Goal: Entertainment & Leisure: Consume media (video, audio)

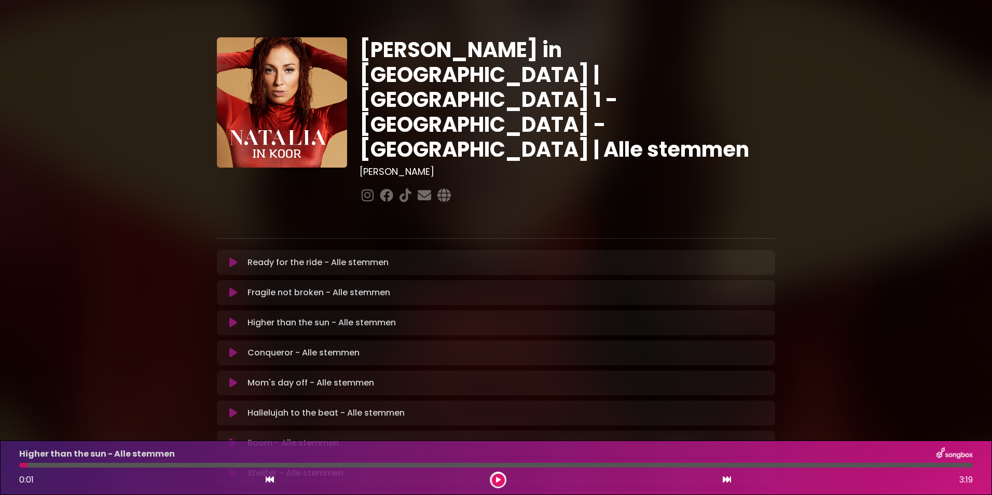
click at [234, 257] on icon at bounding box center [233, 262] width 8 height 10
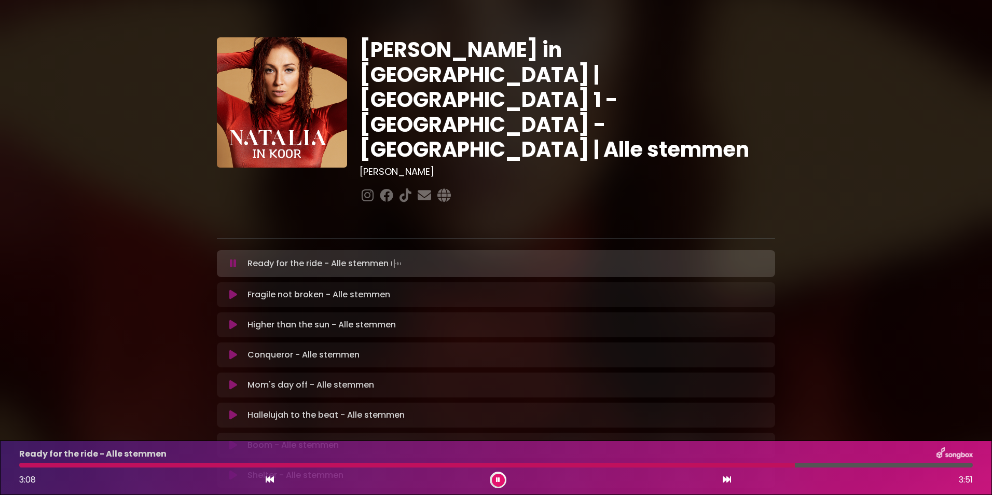
click at [529, 464] on div at bounding box center [406, 465] width 775 height 5
click at [492, 468] on div "Ready for the ride - Alle stemmen 2:05 3:51" at bounding box center [496, 467] width 966 height 41
click at [487, 464] on div at bounding box center [279, 465] width 521 height 5
click at [450, 466] on div at bounding box center [256, 465] width 475 height 5
click at [428, 464] on div at bounding box center [239, 465] width 441 height 5
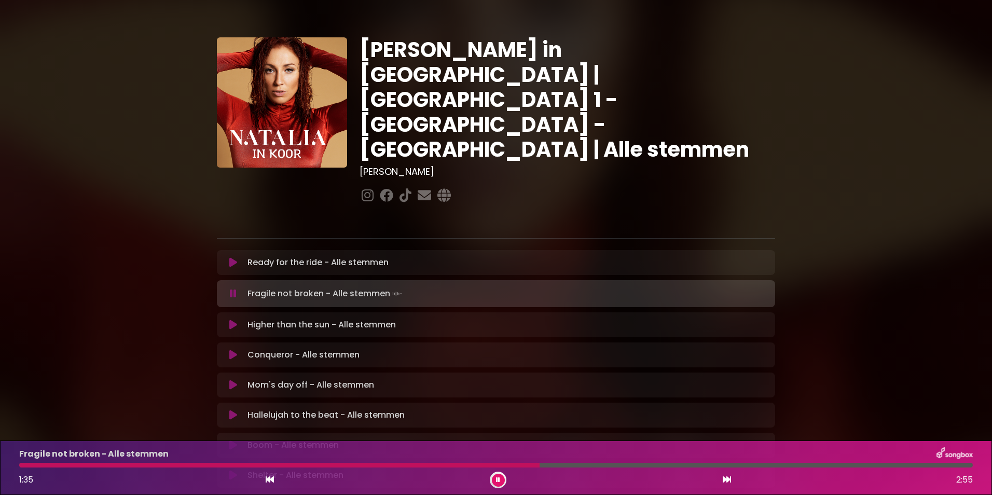
click at [428, 464] on div at bounding box center [279, 465] width 520 height 5
click at [428, 464] on div at bounding box center [273, 465] width 508 height 5
click at [428, 464] on div at bounding box center [265, 465] width 492 height 5
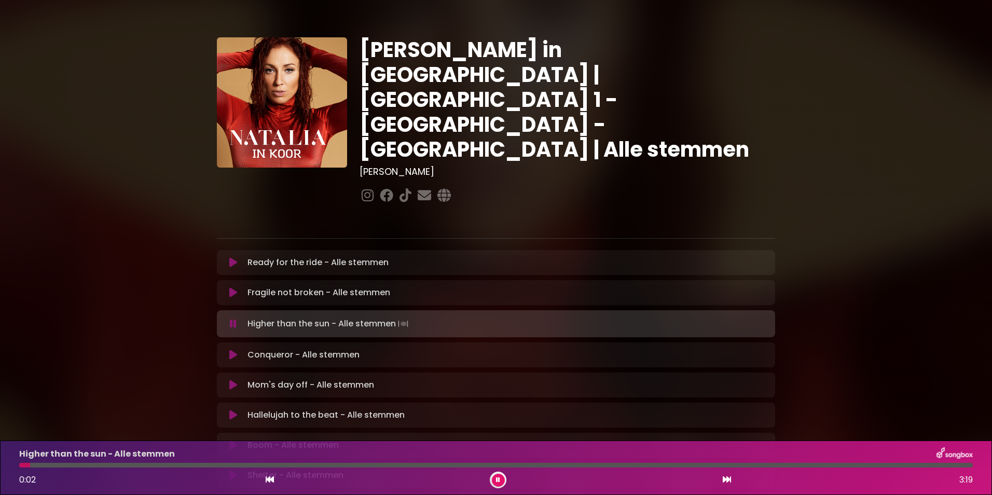
click at [232, 287] on icon at bounding box center [233, 292] width 8 height 10
click at [233, 287] on icon at bounding box center [233, 292] width 8 height 10
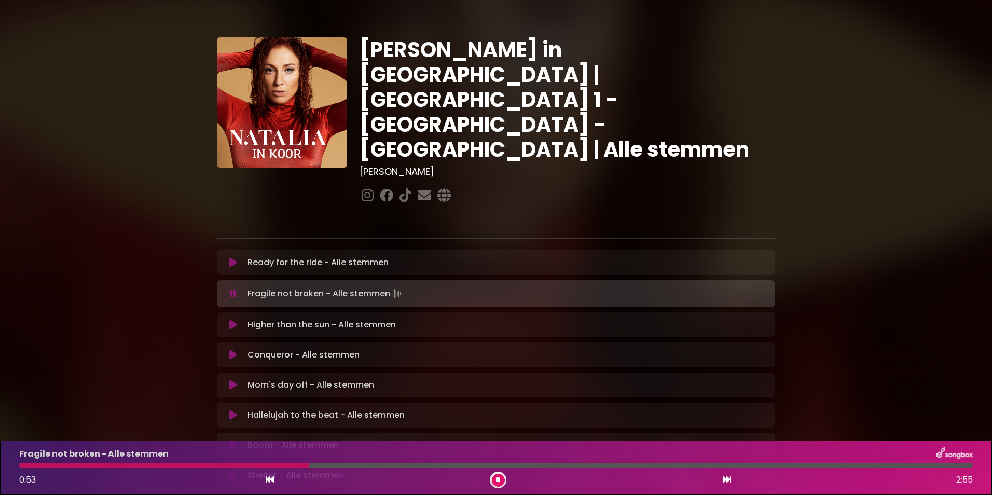
click at [233, 288] on icon at bounding box center [233, 293] width 7 height 10
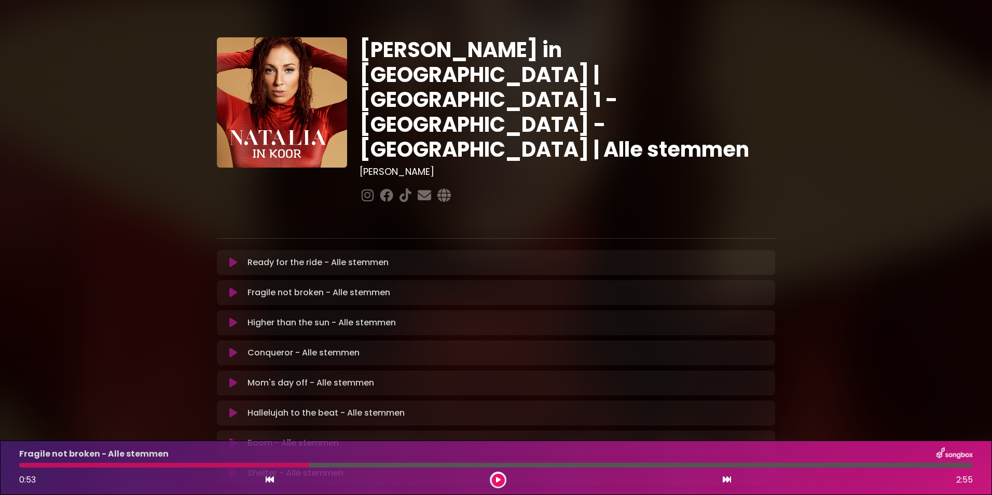
click at [230, 287] on icon at bounding box center [233, 292] width 8 height 10
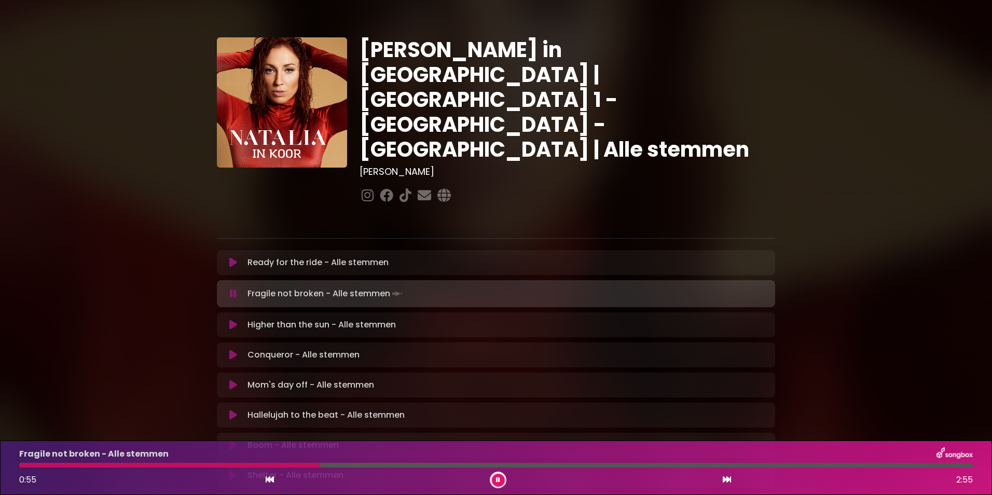
click at [266, 464] on div "Fragile not broken - Alle stemmen 0:55 2:55" at bounding box center [496, 467] width 966 height 41
click at [266, 464] on div at bounding box center [170, 465] width 303 height 5
click at [237, 465] on div at bounding box center [151, 465] width 264 height 5
click at [216, 465] on div at bounding box center [131, 465] width 225 height 5
click at [425, 465] on div at bounding box center [280, 465] width 523 height 5
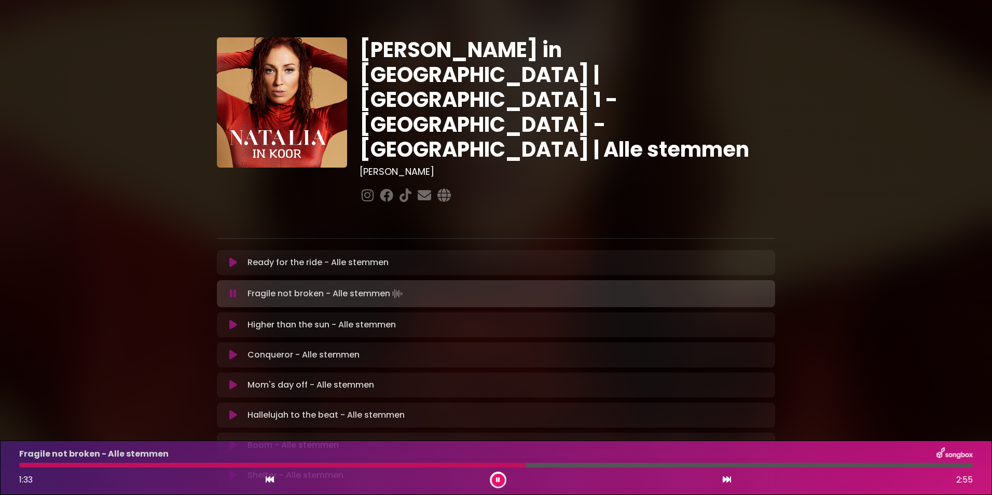
click at [425, 465] on div at bounding box center [272, 465] width 507 height 5
click at [581, 466] on div at bounding box center [330, 465] width 622 height 5
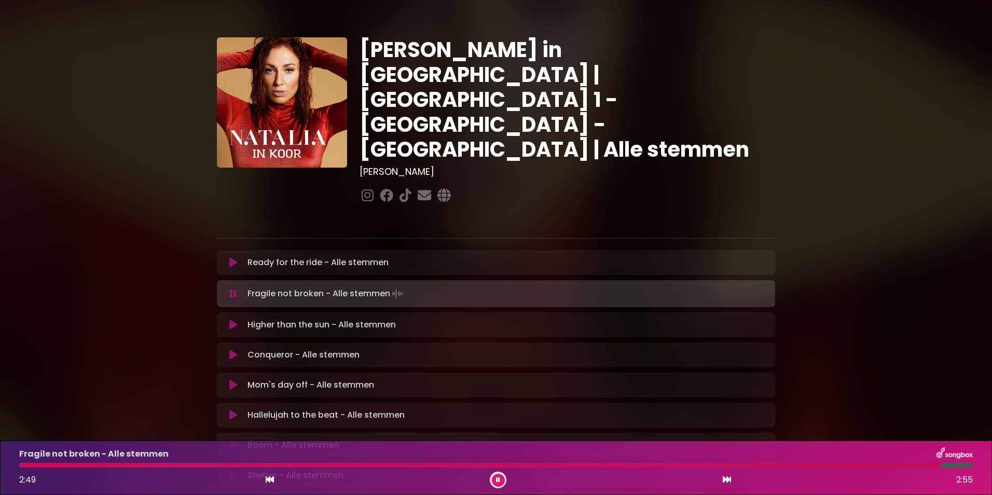
click at [24, 466] on div at bounding box center [479, 465] width 921 height 5
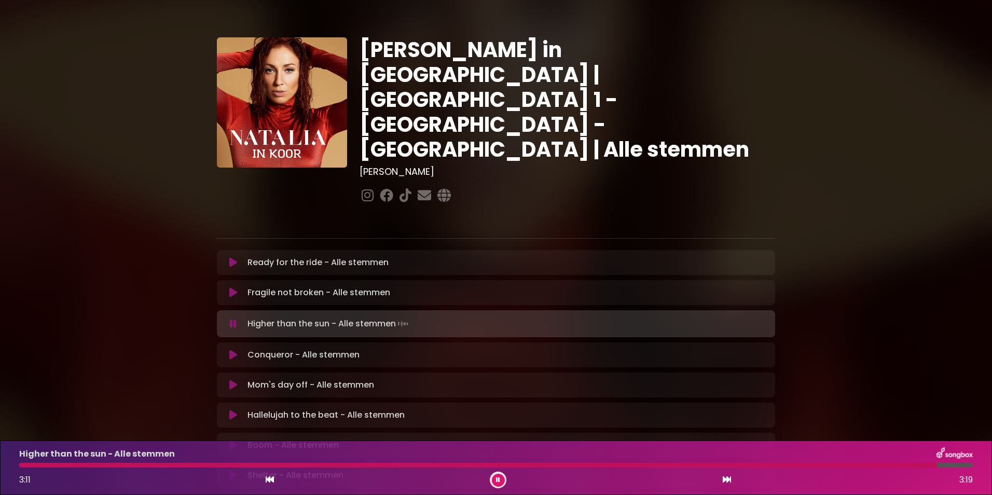
click at [26, 468] on div "Higher than the sun - Alle stemmen 3:11 3:19" at bounding box center [496, 467] width 966 height 41
click at [26, 468] on div "Higher than the sun - Alle stemmen 3:13 3:19" at bounding box center [496, 467] width 966 height 41
click at [24, 464] on div at bounding box center [484, 465] width 931 height 5
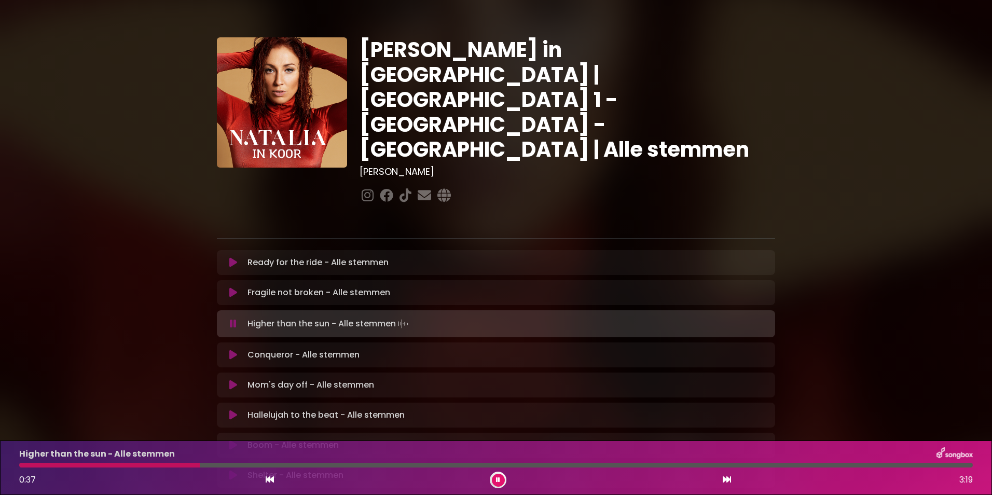
click at [24, 464] on div at bounding box center [109, 465] width 181 height 5
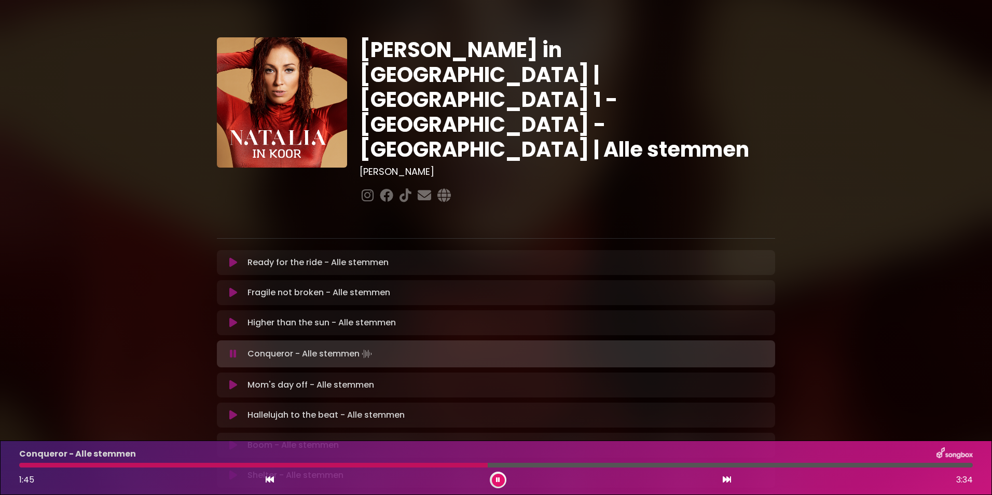
click at [420, 465] on div at bounding box center [253, 465] width 468 height 5
click at [371, 465] on div at bounding box center [222, 465] width 406 height 5
click at [336, 464] on div at bounding box center [208, 465] width 378 height 5
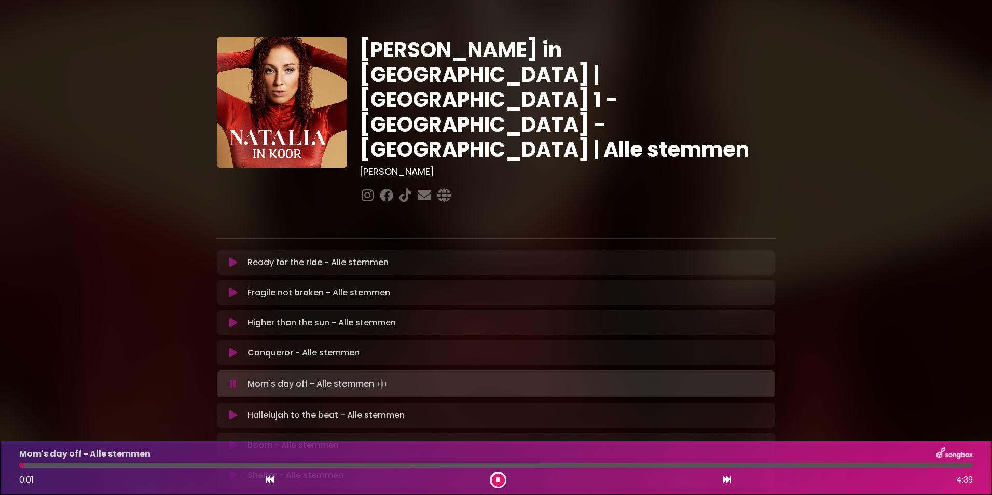
click at [229, 348] on icon at bounding box center [233, 353] width 8 height 10
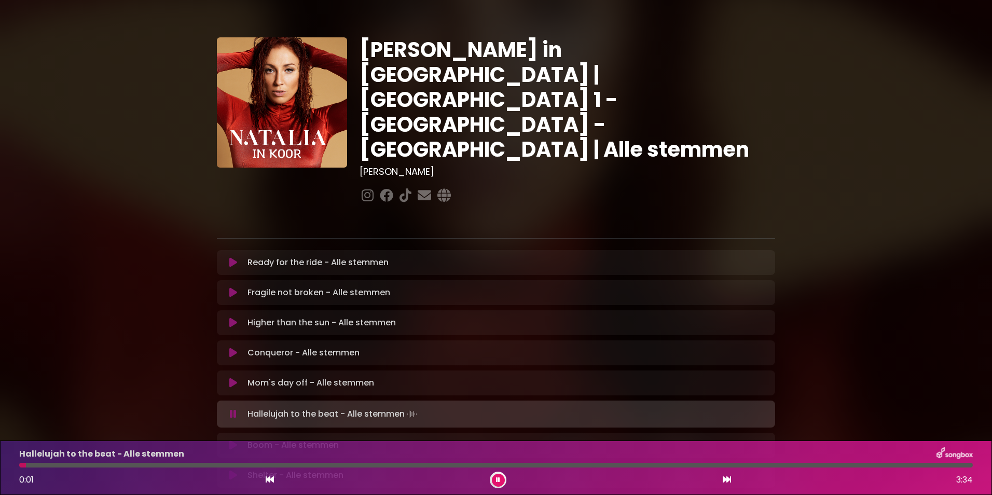
click at [232, 348] on icon at bounding box center [233, 353] width 8 height 10
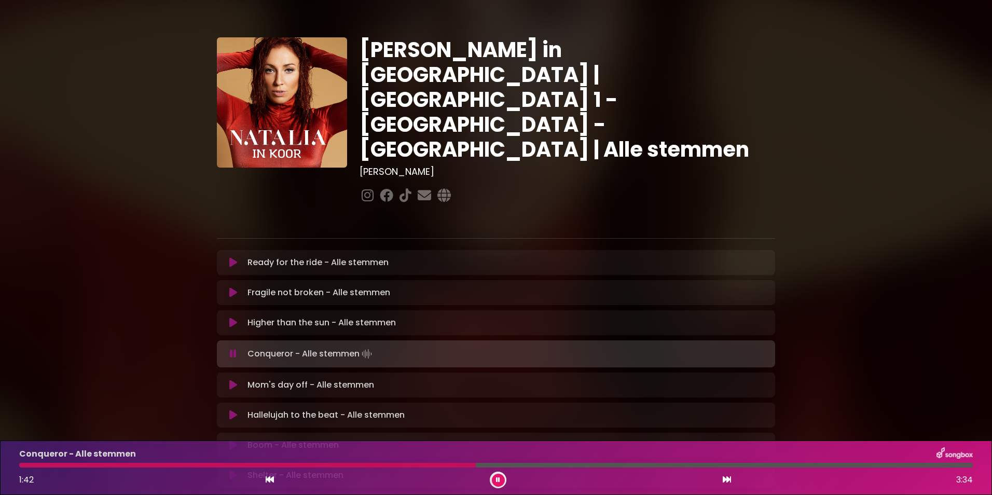
click at [337, 464] on div at bounding box center [247, 465] width 456 height 5
click at [362, 464] on div at bounding box center [495, 465] width 953 height 5
click at [305, 463] on div at bounding box center [210, 465] width 383 height 5
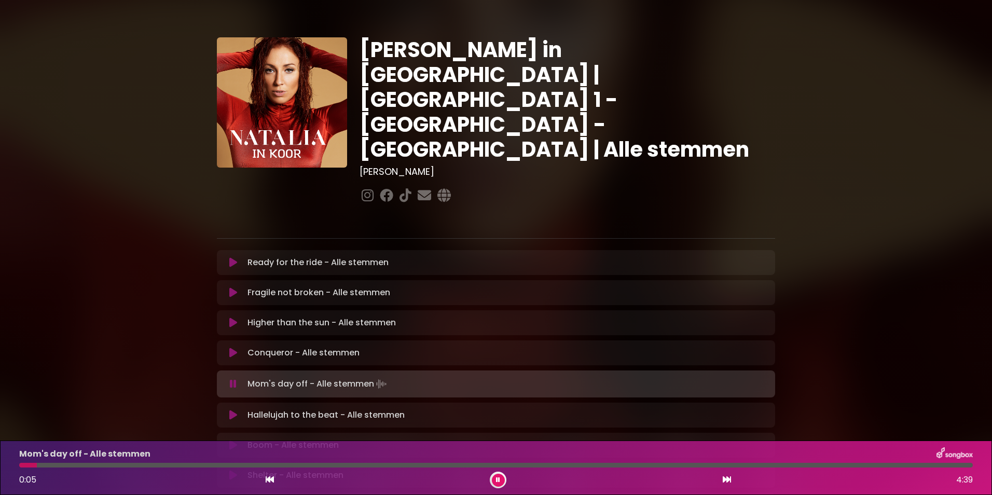
click at [505, 481] on div at bounding box center [498, 480] width 17 height 17
click at [501, 480] on button at bounding box center [498, 480] width 13 height 13
